Goal: Task Accomplishment & Management: Manage account settings

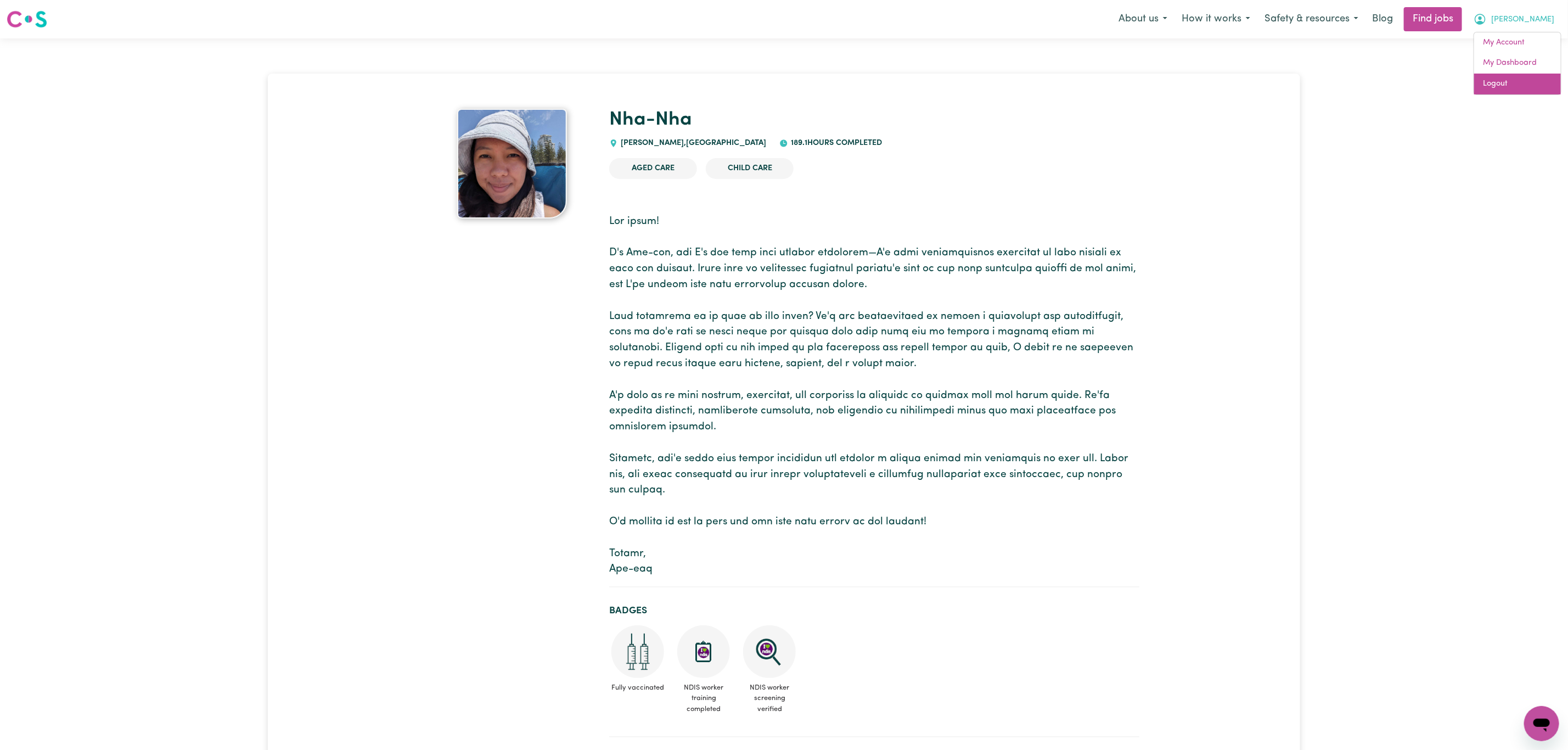
click at [1518, 91] on link "Logout" at bounding box center [1517, 84] width 86 height 21
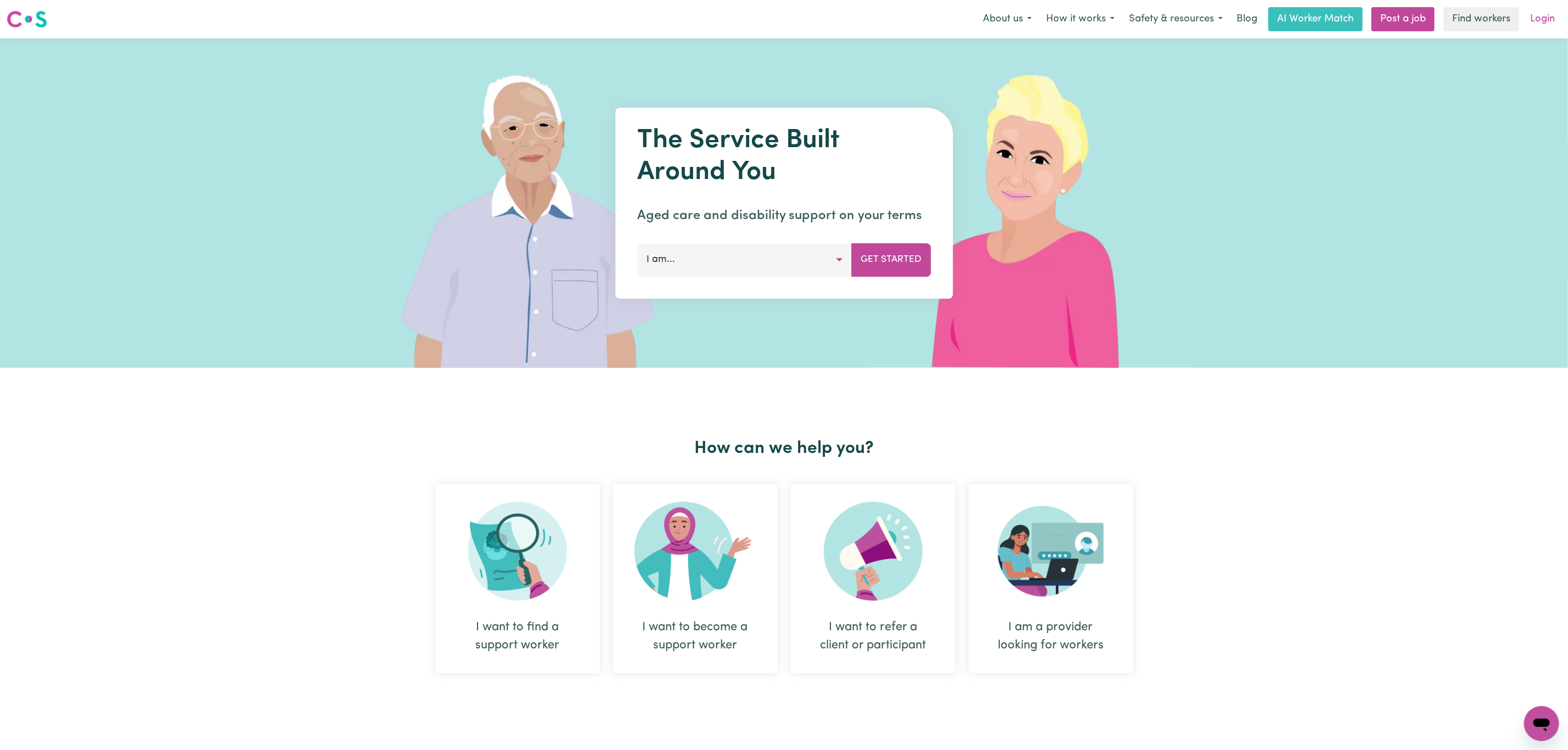
click at [1548, 16] on link "Login" at bounding box center [1542, 19] width 38 height 24
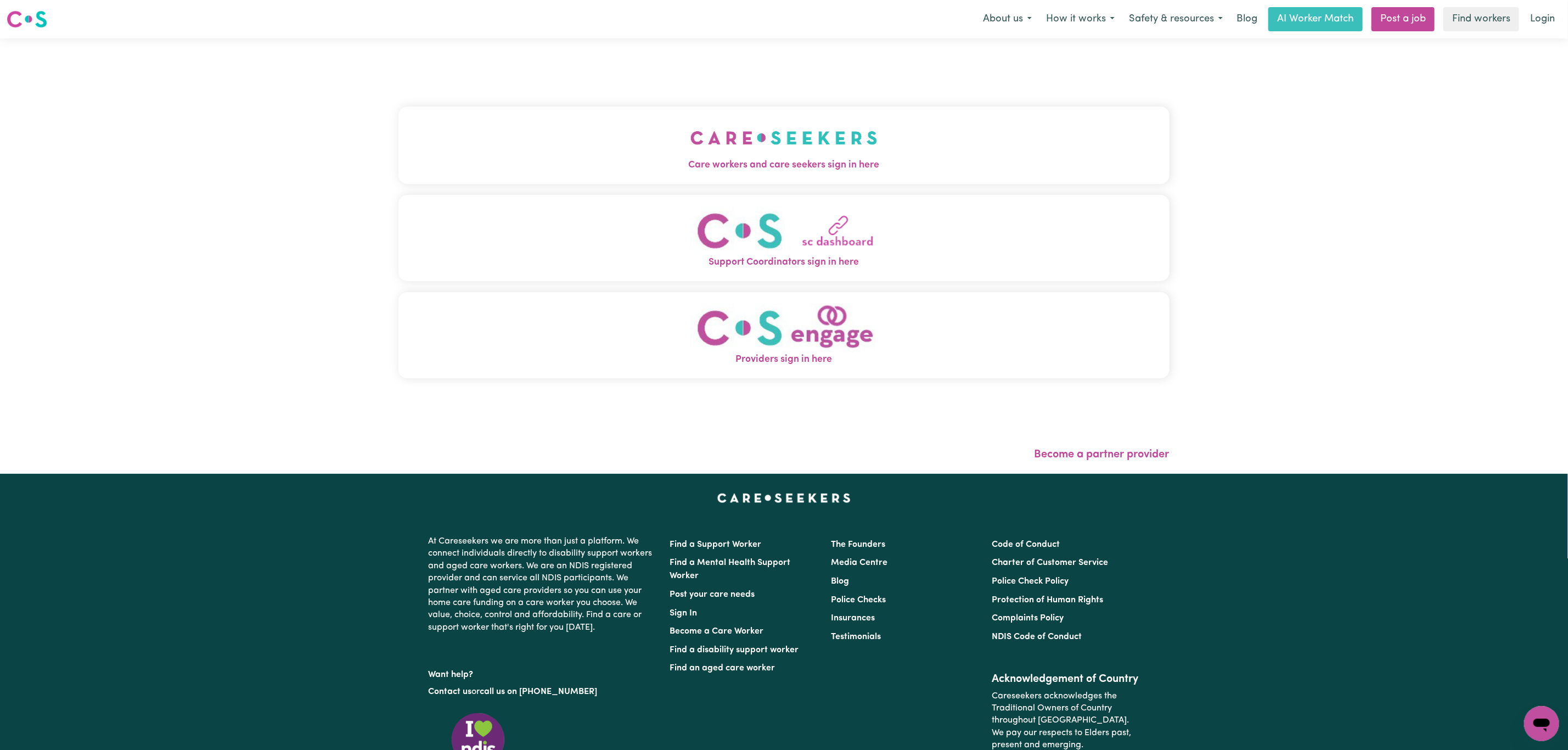
click at [649, 89] on div "Care workers and care seekers sign in here Support Coordinators sign in here Pr…" at bounding box center [784, 248] width 771 height 375
click at [649, 125] on button "Care workers and care seekers sign in here" at bounding box center [784, 145] width 771 height 77
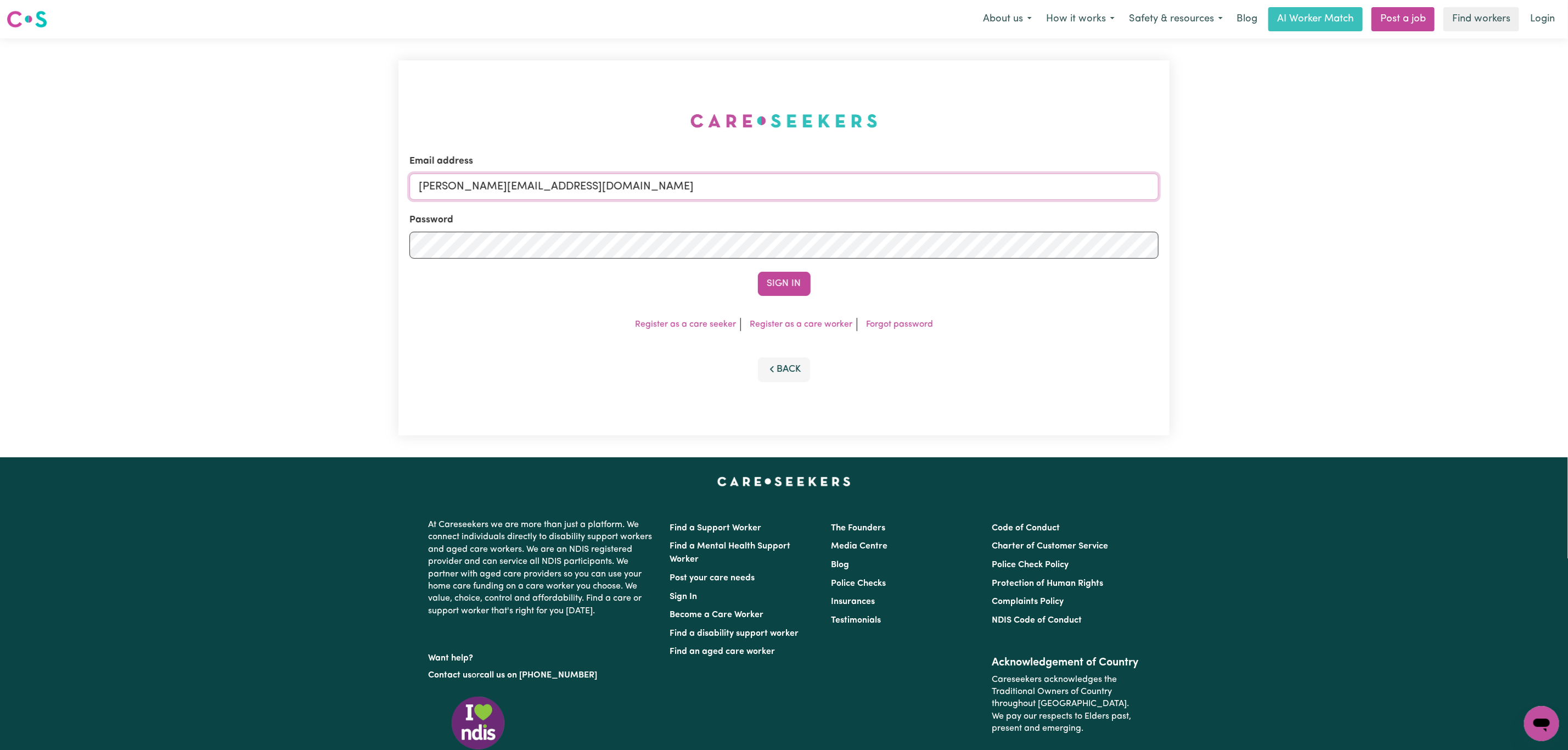
click at [516, 188] on input "[PERSON_NAME][EMAIL_ADDRESS][DOMAIN_NAME]" at bounding box center [784, 186] width 749 height 26
drag, startPoint x: 477, startPoint y: 188, endPoint x: 740, endPoint y: 175, distance: 263.3
click at [740, 175] on input "[EMAIL_ADDRESS][PERSON_NAME][DOMAIN_NAME]" at bounding box center [784, 186] width 749 height 26
type input "superuser~[EMAIL_ADDRESS][DOMAIN_NAME]"
click at [758, 272] on button "Sign In" at bounding box center [784, 284] width 53 height 24
